Goal: Communication & Community: Answer question/provide support

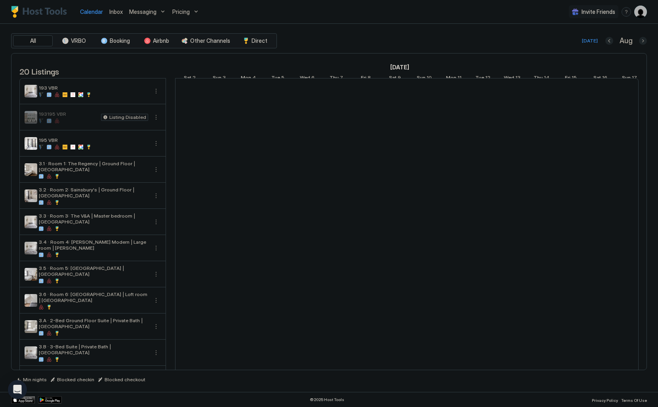
scroll to position [0, 440]
click at [117, 11] on span "Inbox" at bounding box center [115, 11] width 13 height 7
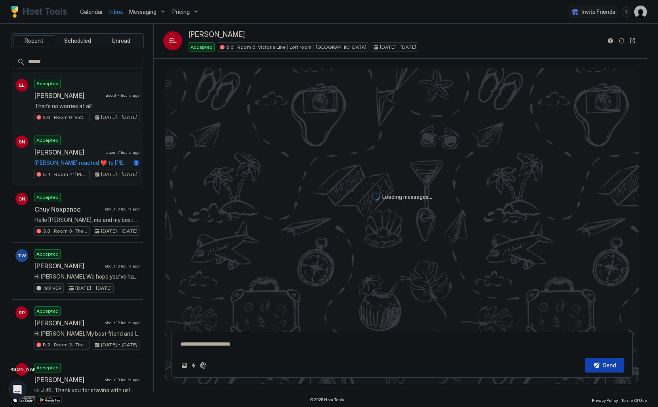
scroll to position [912, 0]
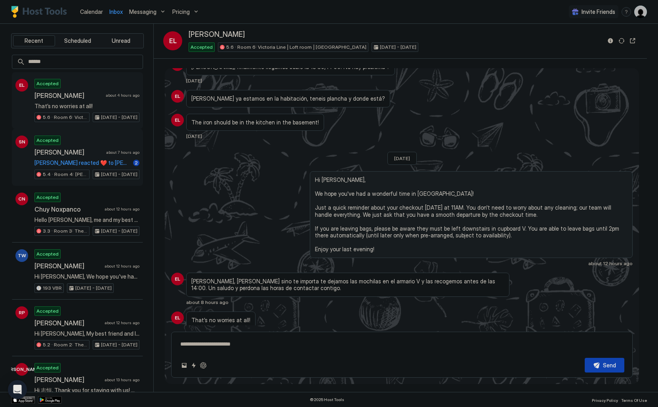
click at [114, 159] on span "[PERSON_NAME] reacted ❤️ to [PERSON_NAME]’s message “Thank you so much! Everyth…" at bounding box center [82, 162] width 96 height 7
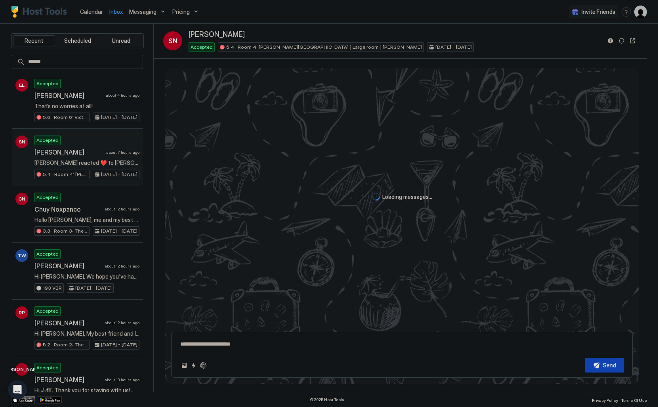
scroll to position [932, 0]
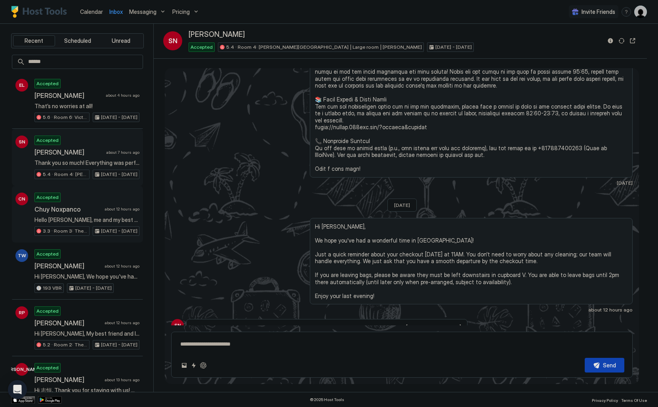
click at [81, 216] on span "Hello [PERSON_NAME], me and my best friend are visiting [GEOGRAPHIC_DATA] for a…" at bounding box center [86, 219] width 105 height 7
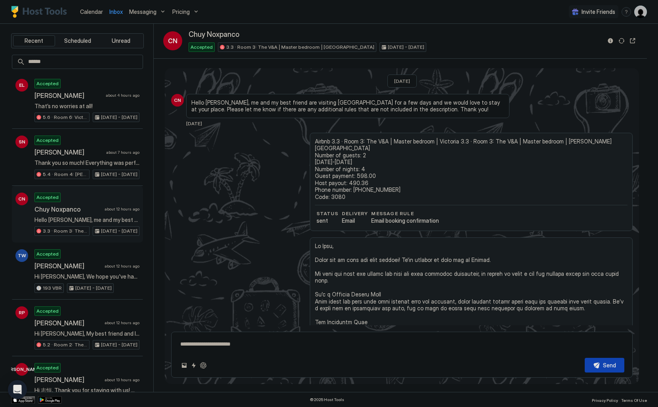
type textarea "*"
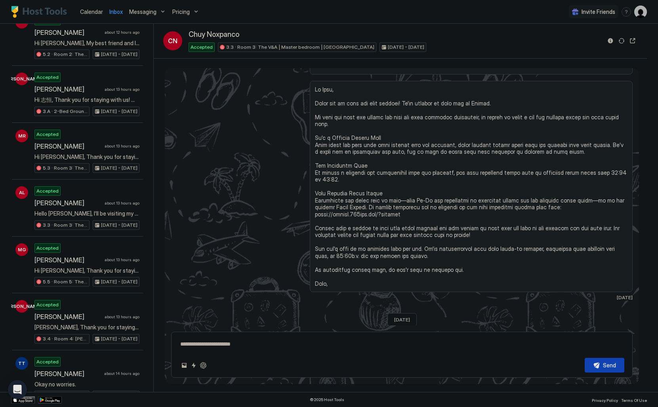
scroll to position [147, 0]
